Goal: Navigation & Orientation: Find specific page/section

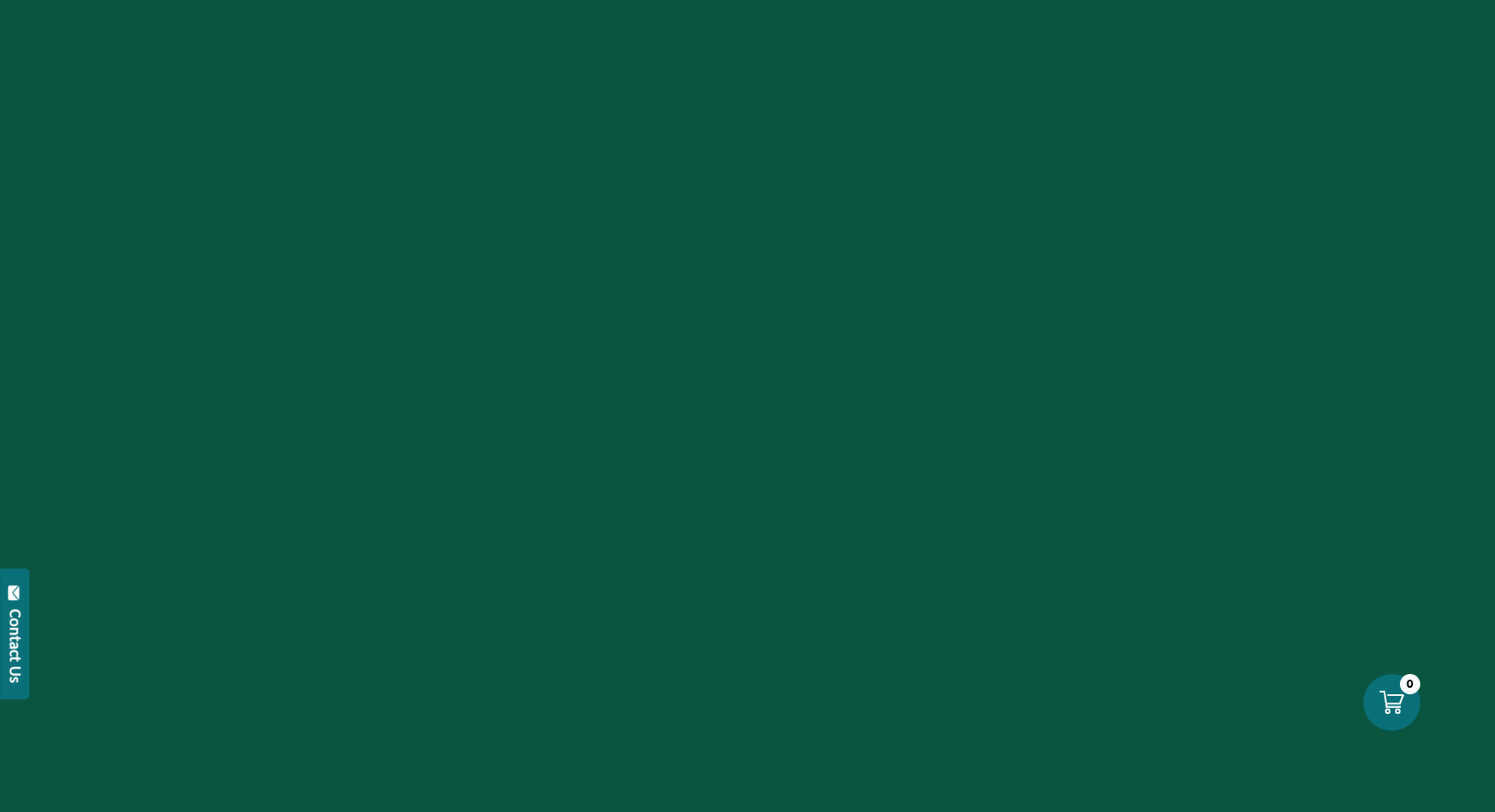
scroll to position [233, 0]
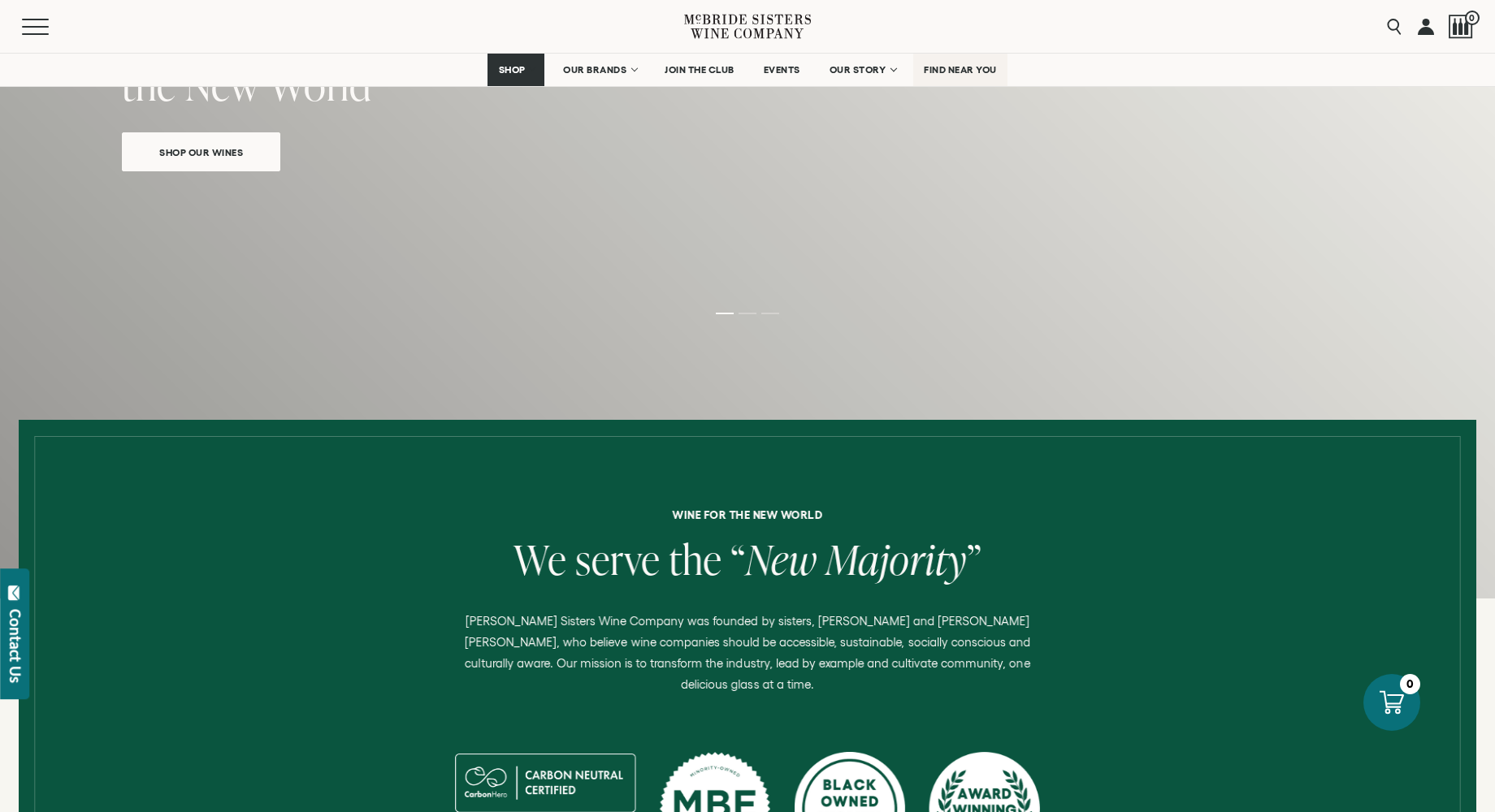
click at [957, 70] on span "FIND NEAR YOU" at bounding box center [959, 70] width 73 height 11
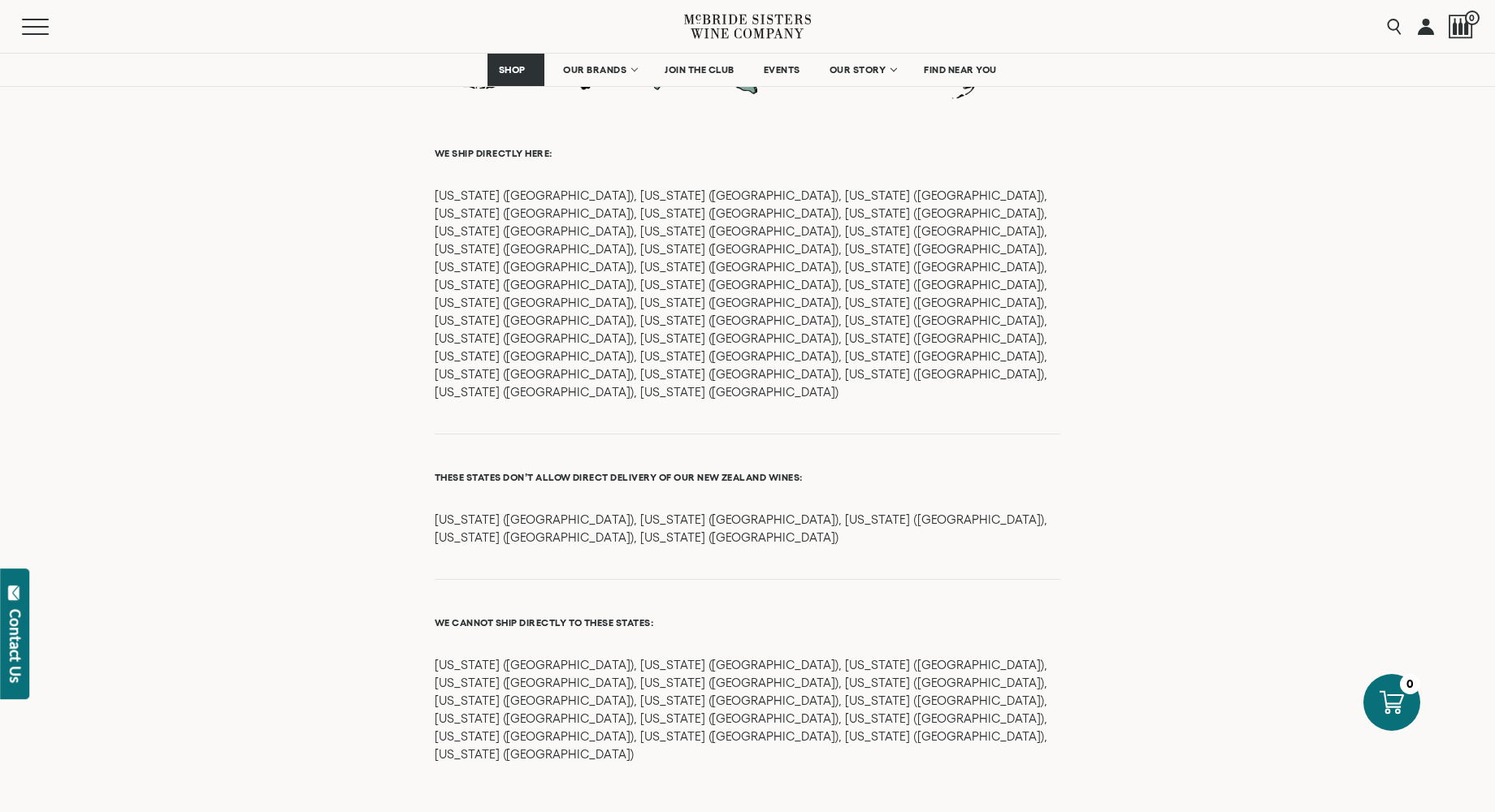
scroll to position [1790, 0]
